Goal: Task Accomplishment & Management: Manage account settings

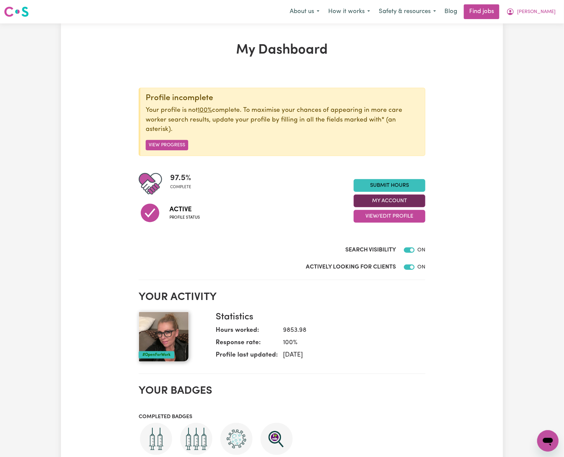
click at [415, 202] on button "My Account" at bounding box center [389, 200] width 72 height 13
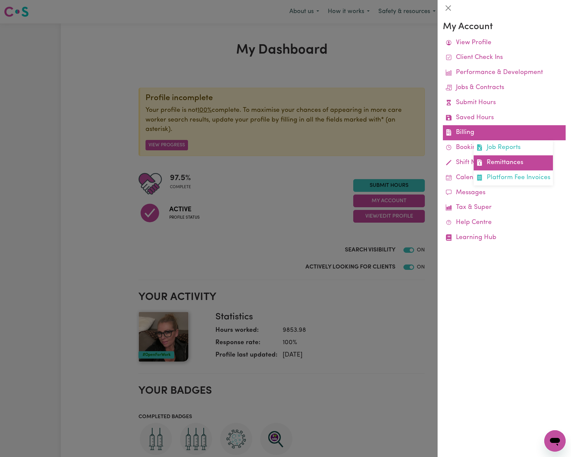
click at [516, 160] on link "Remittances" at bounding box center [513, 162] width 79 height 15
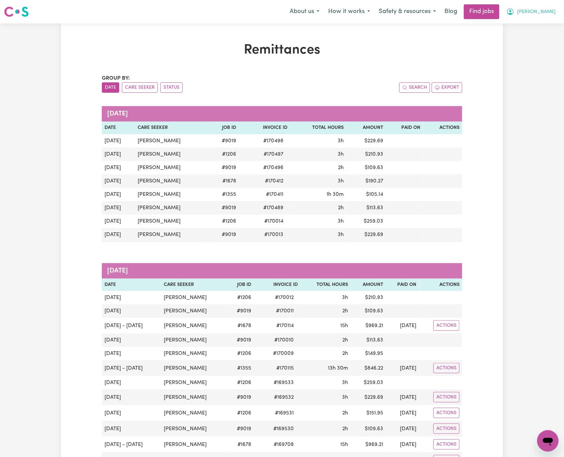
click at [547, 8] on span "[PERSON_NAME]" at bounding box center [536, 11] width 38 height 7
click at [543, 52] on link "Logout" at bounding box center [532, 51] width 53 height 13
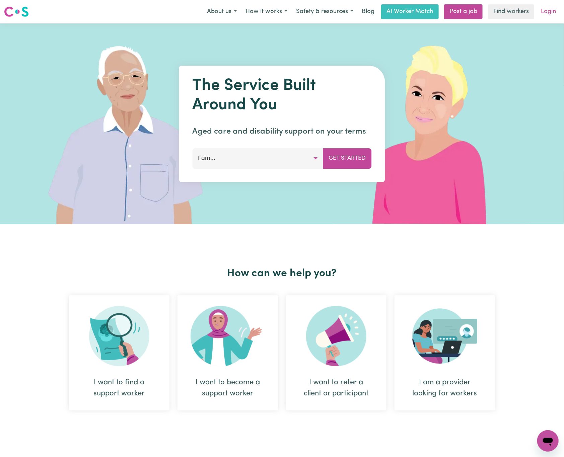
click at [547, 6] on link "Login" at bounding box center [548, 11] width 23 height 15
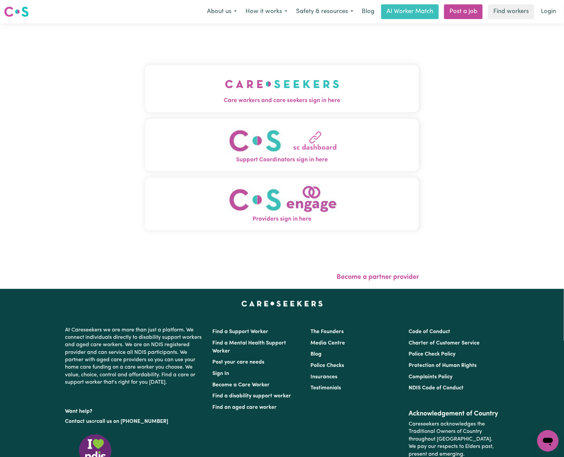
click at [248, 79] on img "Care workers and care seekers sign in here" at bounding box center [282, 84] width 114 height 25
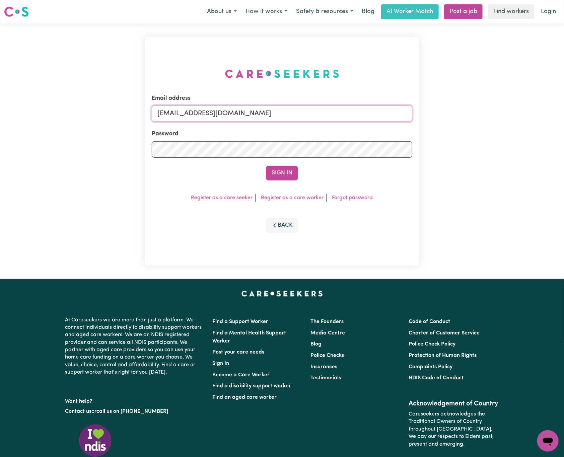
drag, startPoint x: 191, startPoint y: 111, endPoint x: 618, endPoint y: 112, distance: 427.1
click at [564, 112] on html "Menu About us How it works Safety & resources Blog AI Worker Match Post a job F…" at bounding box center [282, 272] width 564 height 545
paste input "[EMAIL_ADDRESS][DOMAIN_NAME]"
type input "[EMAIL_ADDRESS][DOMAIN_NAME]"
click at [266, 166] on button "Sign In" at bounding box center [282, 173] width 32 height 15
